Goal: Entertainment & Leisure: Consume media (video, audio)

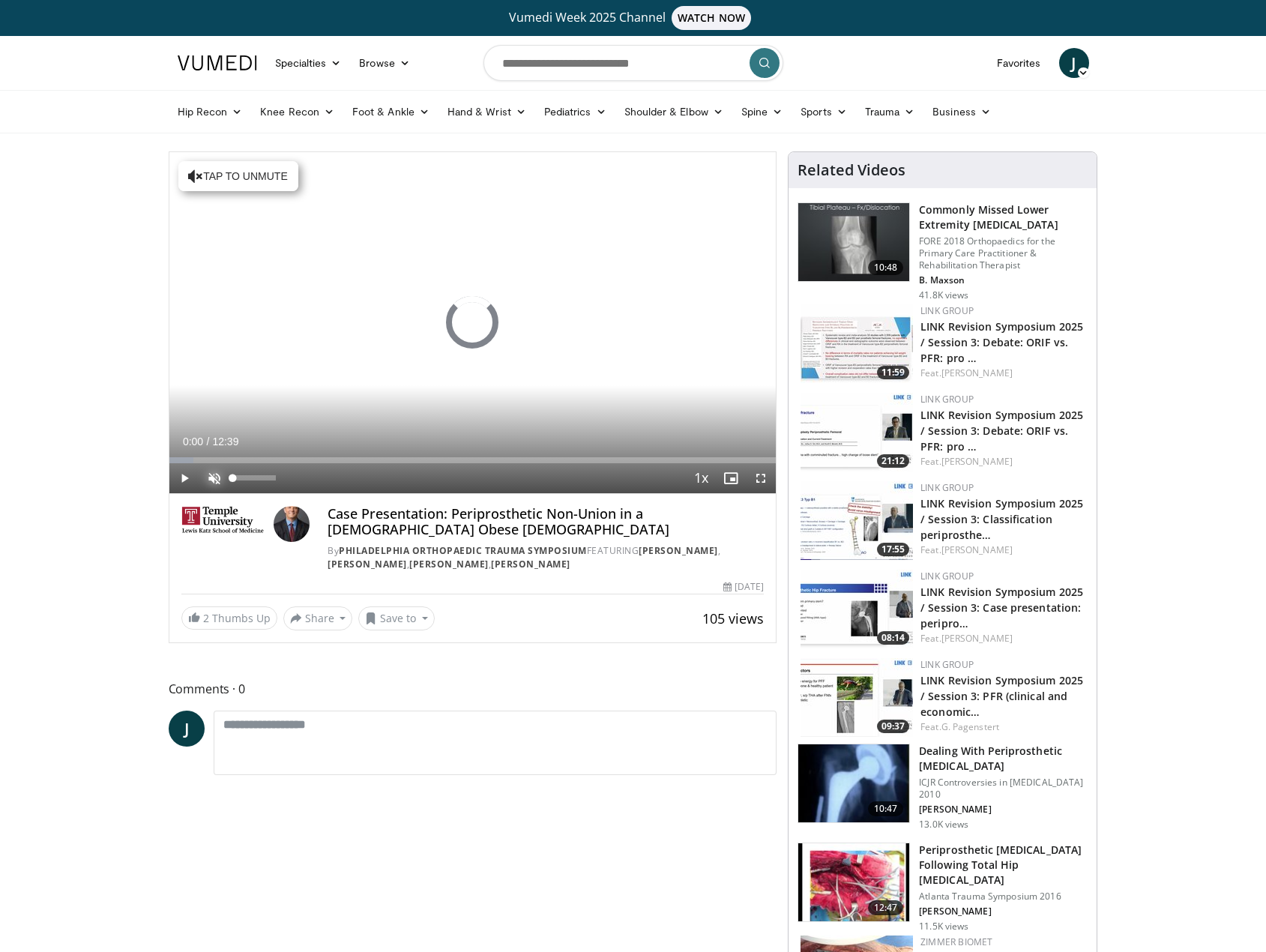
click at [213, 480] on span "Video Player" at bounding box center [215, 478] width 30 height 30
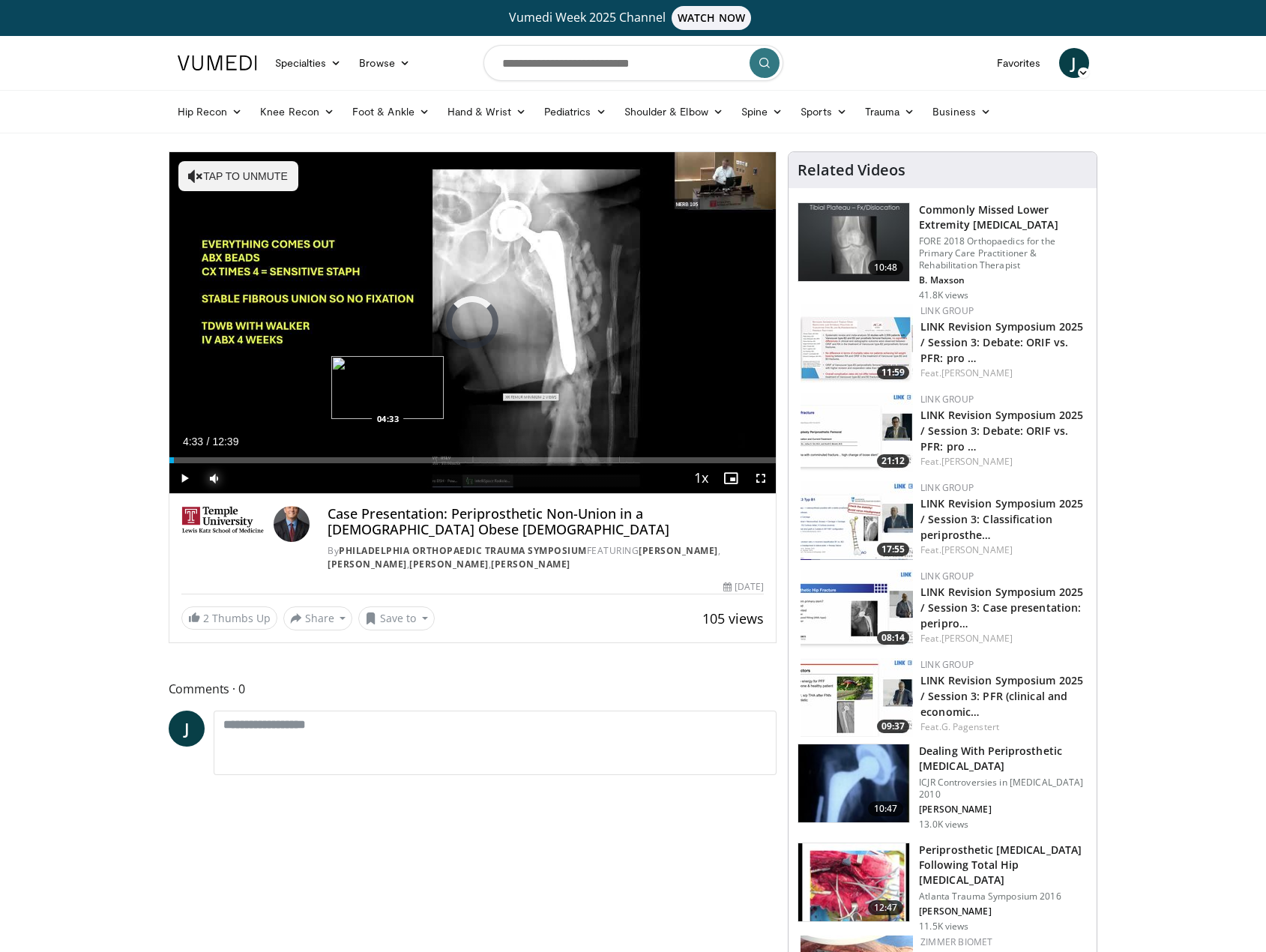
click at [388, 457] on div "Loaded : 0.00% 00:05 04:33" at bounding box center [473, 460] width 607 height 6
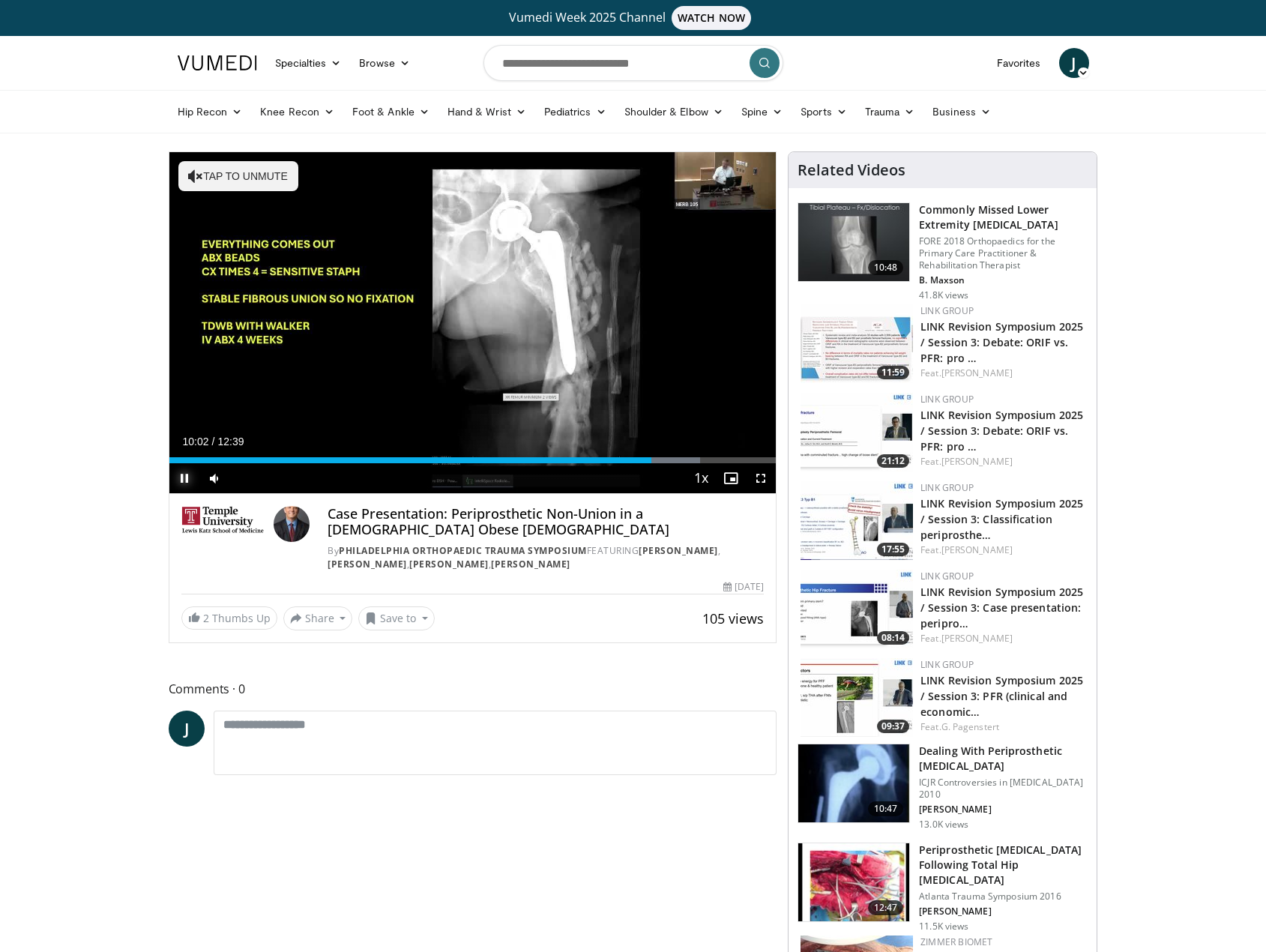
click at [186, 478] on span "Video Player" at bounding box center [185, 478] width 30 height 30
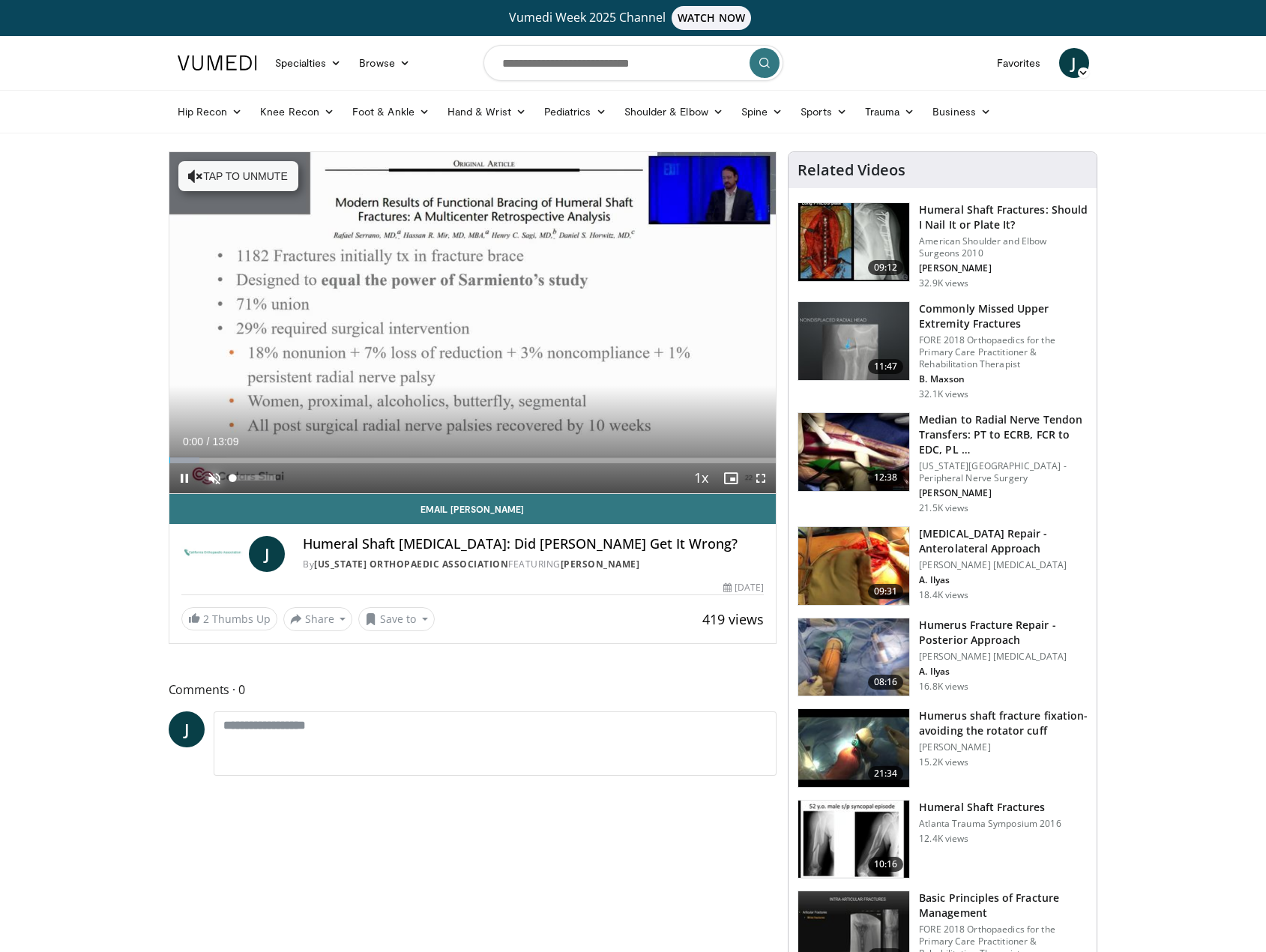
click at [210, 480] on span "Video Player" at bounding box center [215, 478] width 30 height 30
click at [182, 474] on span "Video Player" at bounding box center [185, 478] width 30 height 30
click at [184, 479] on span "Video Player" at bounding box center [185, 478] width 30 height 30
click at [187, 474] on span "Video Player" at bounding box center [185, 478] width 30 height 30
click at [186, 474] on span "Video Player" at bounding box center [185, 478] width 30 height 30
